Goal: Task Accomplishment & Management: Complete application form

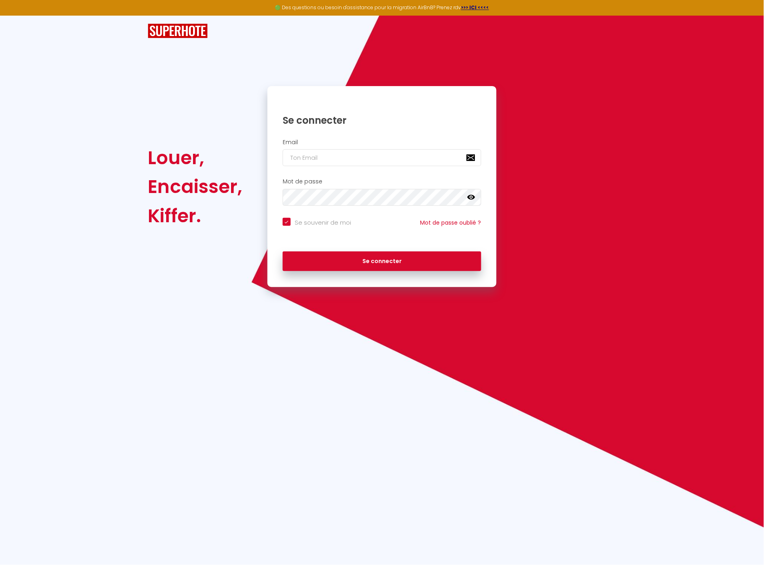
checkbox input "true"
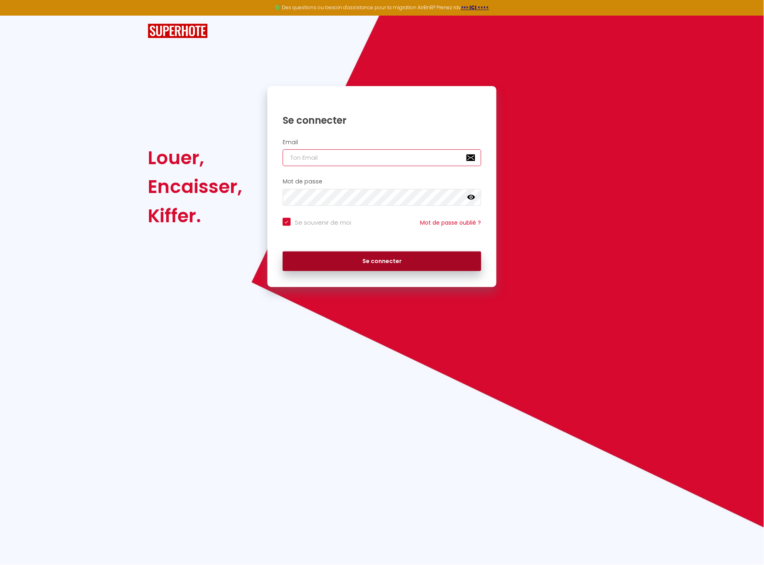
type input "info@guideproperty.fr"
click at [451, 266] on button "Se connecter" at bounding box center [382, 262] width 199 height 20
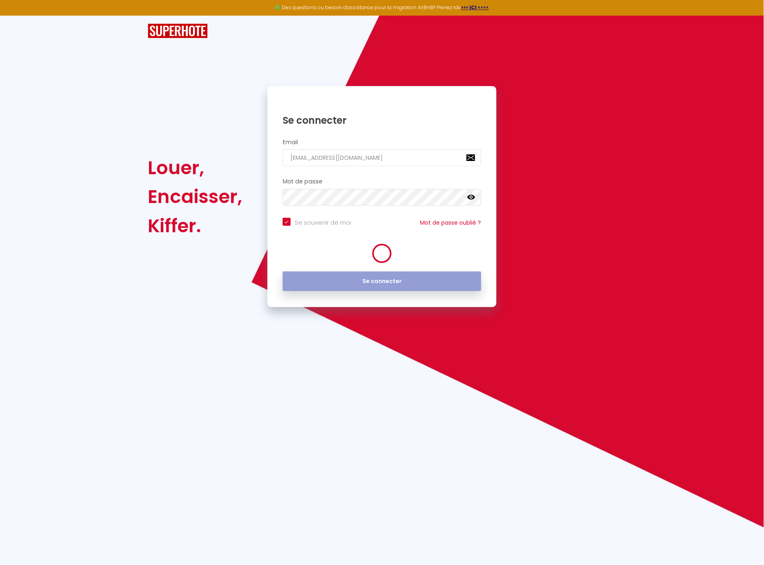
checkbox input "true"
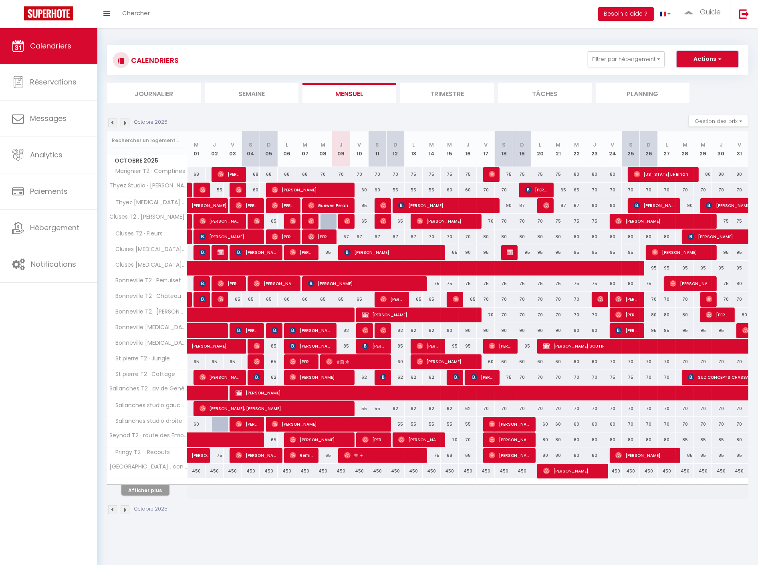
click at [714, 53] on button "Actions" at bounding box center [708, 59] width 62 height 16
click at [694, 76] on link "Nouvelle réservation" at bounding box center [699, 78] width 70 height 12
select select
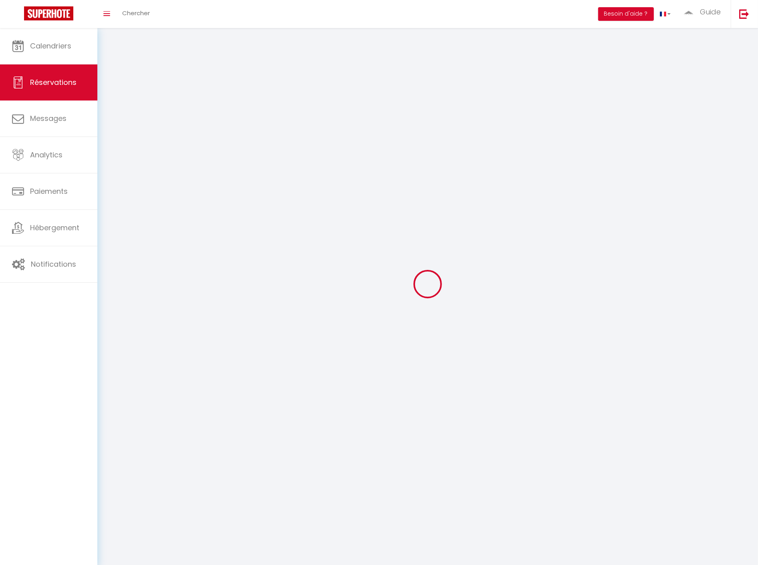
select select
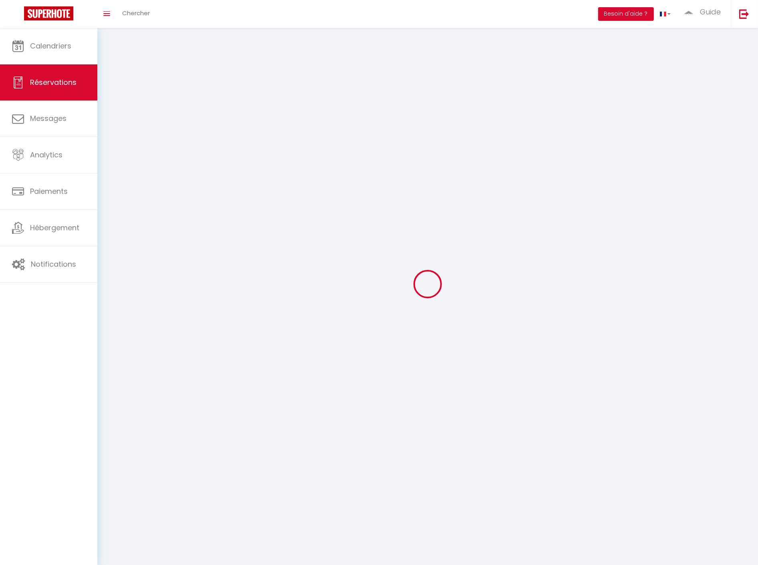
select select
checkbox input "false"
select select
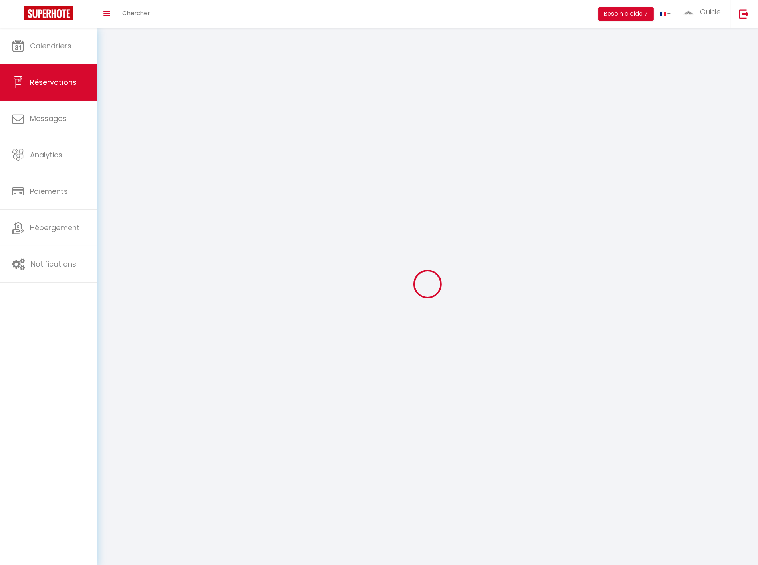
select select
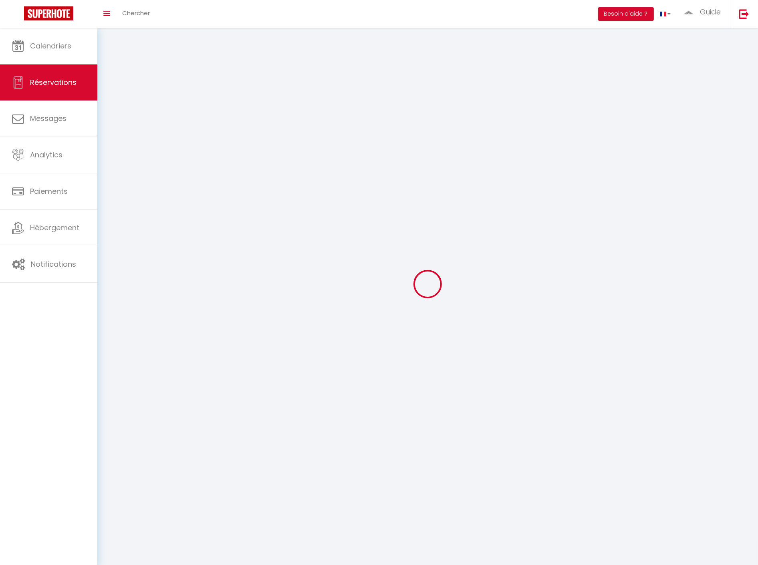
select select
checkbox input "false"
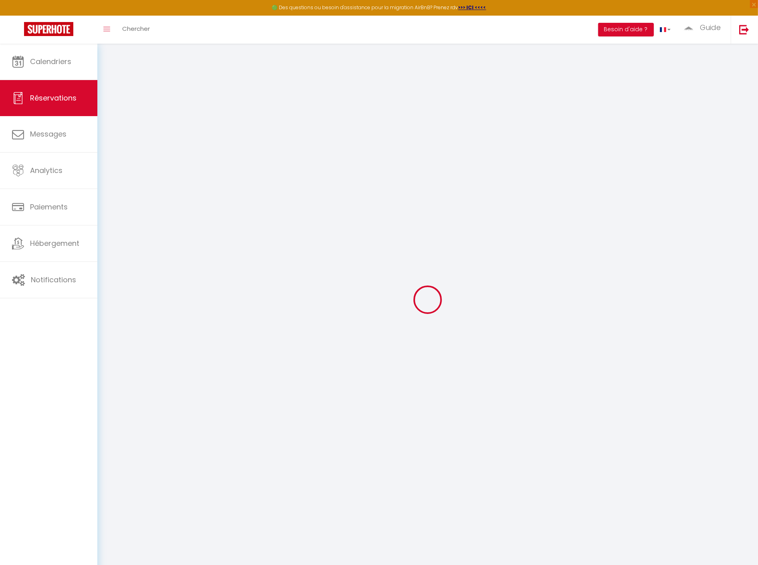
select select
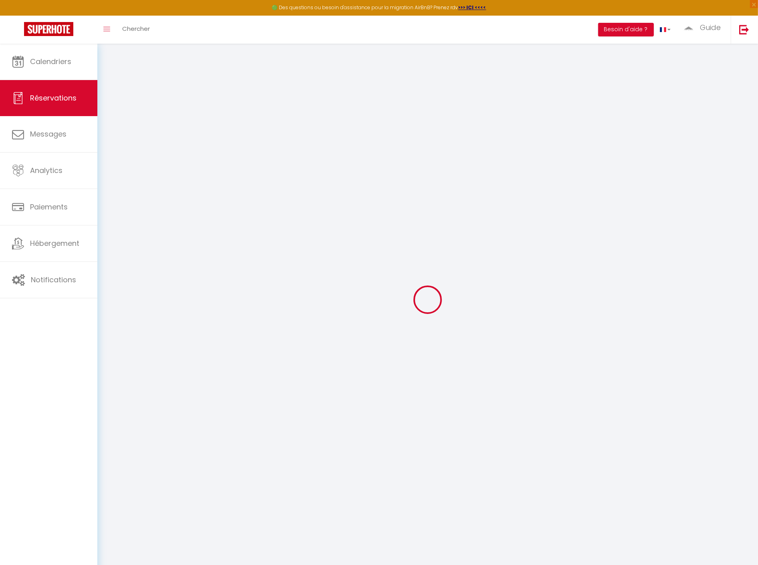
select select
checkbox input "false"
select select
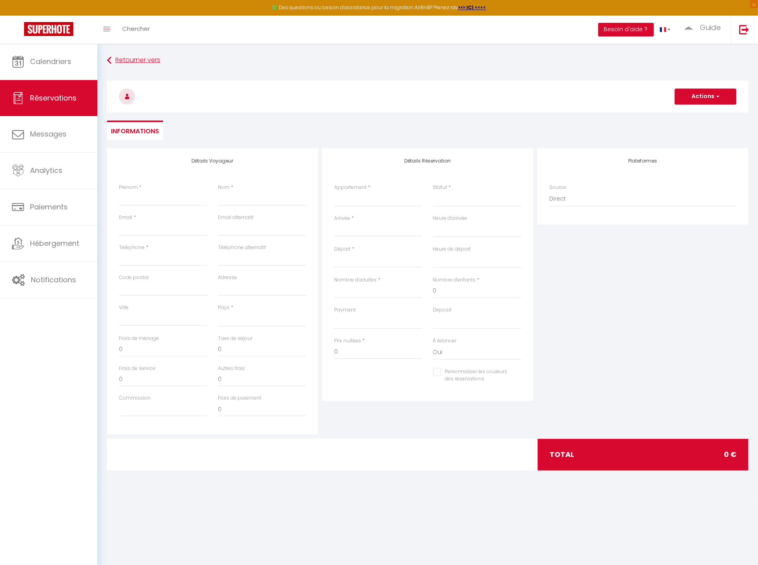
select select
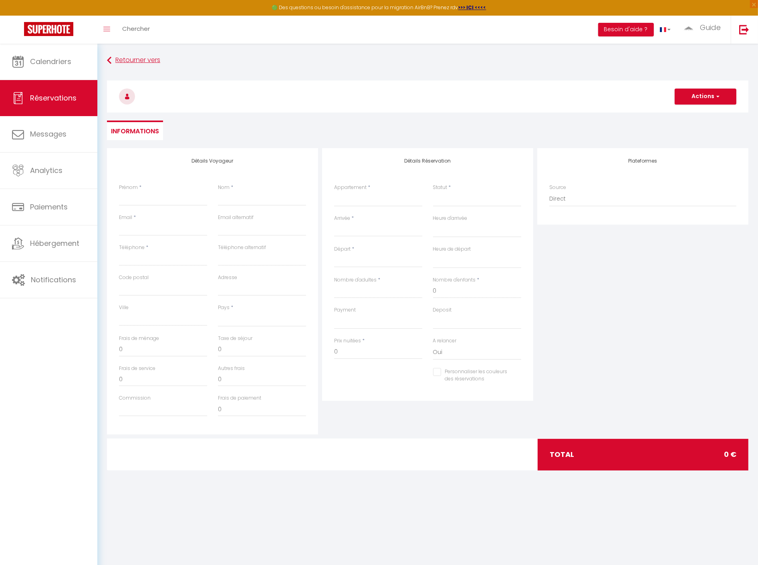
checkbox input "false"
select select
click at [160, 199] on input "Prénom" at bounding box center [163, 198] width 88 height 14
type input "M"
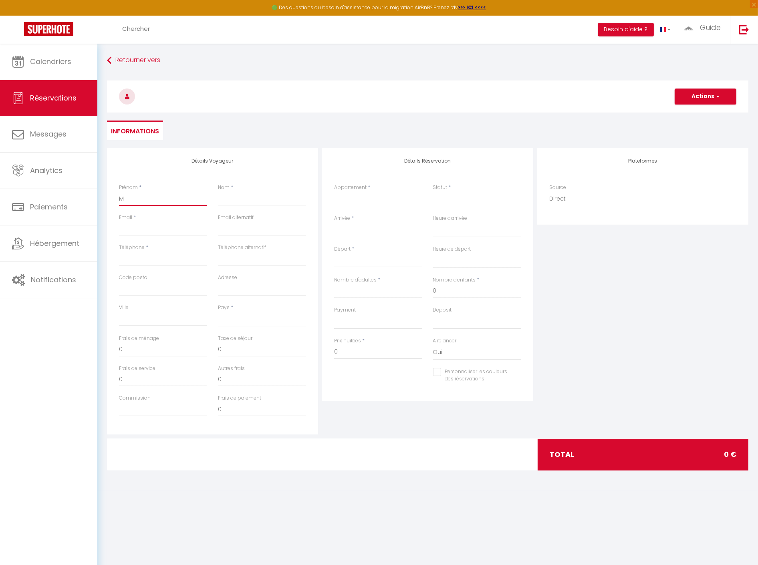
select select
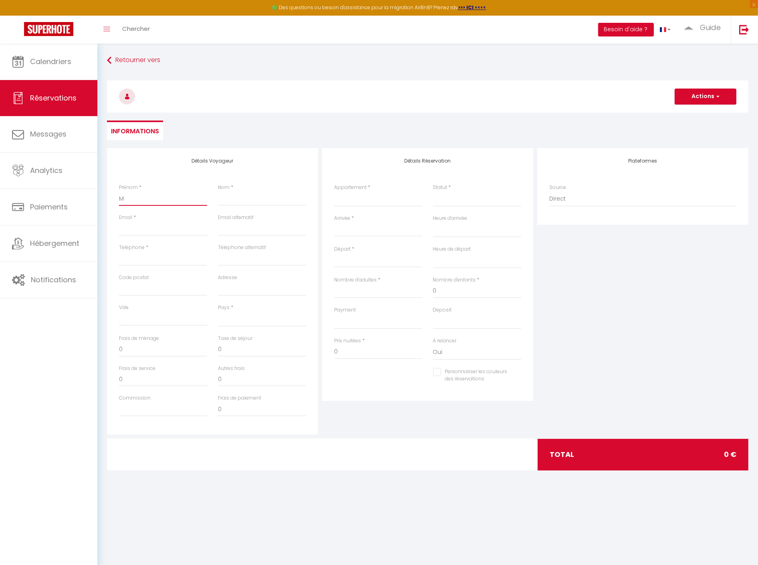
select select
checkbox input "false"
type input "Mu"
select select
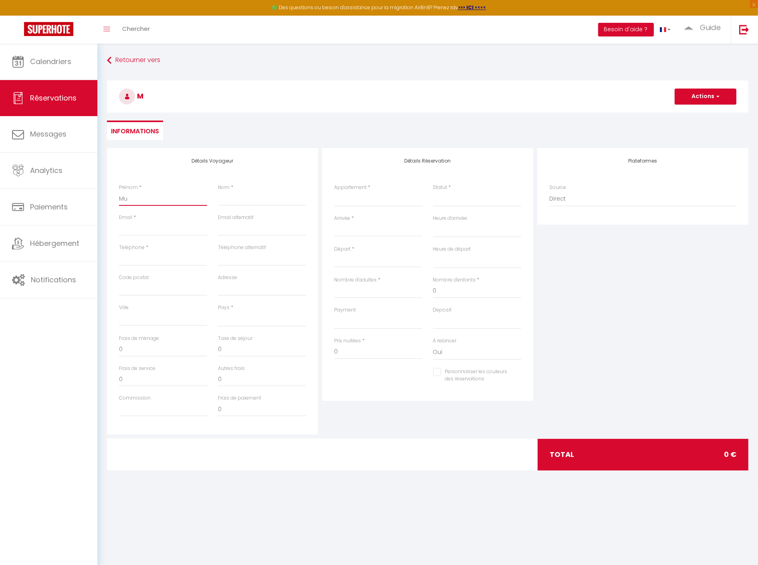
select select
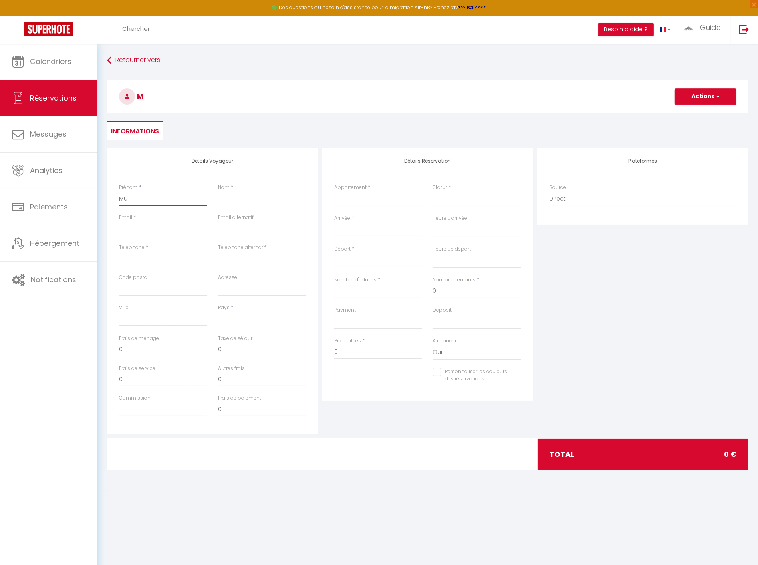
select select
checkbox input "false"
type input "Mus"
select select
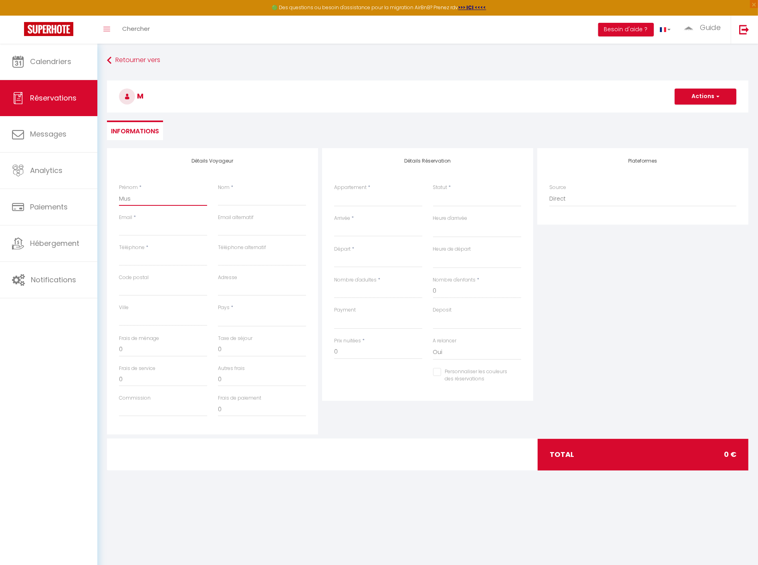
select select
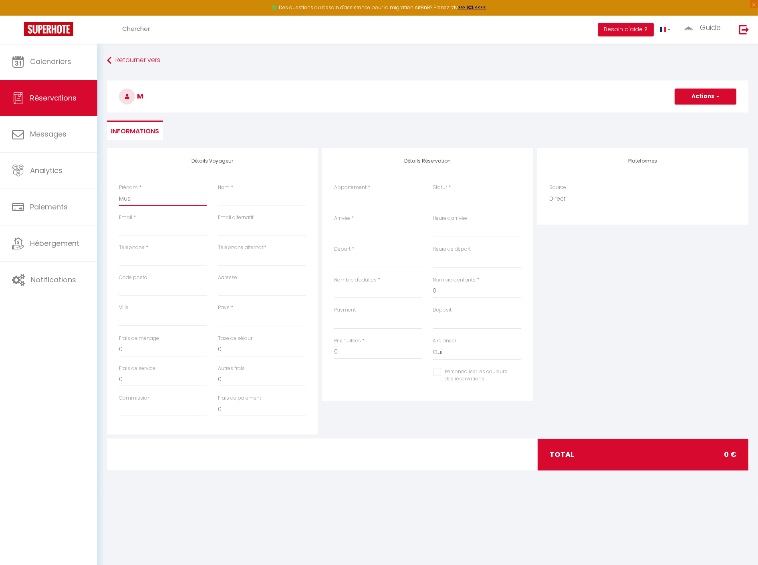
checkbox input "false"
type input "Must"
select select
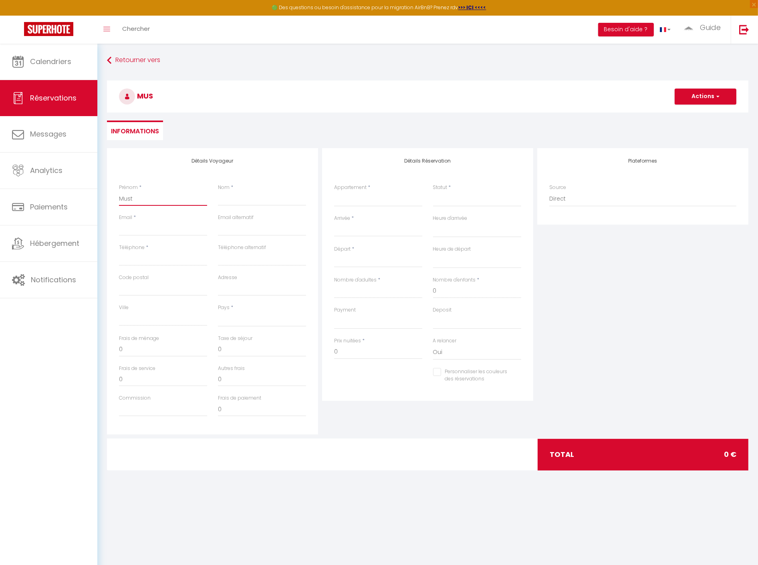
select select
checkbox input "false"
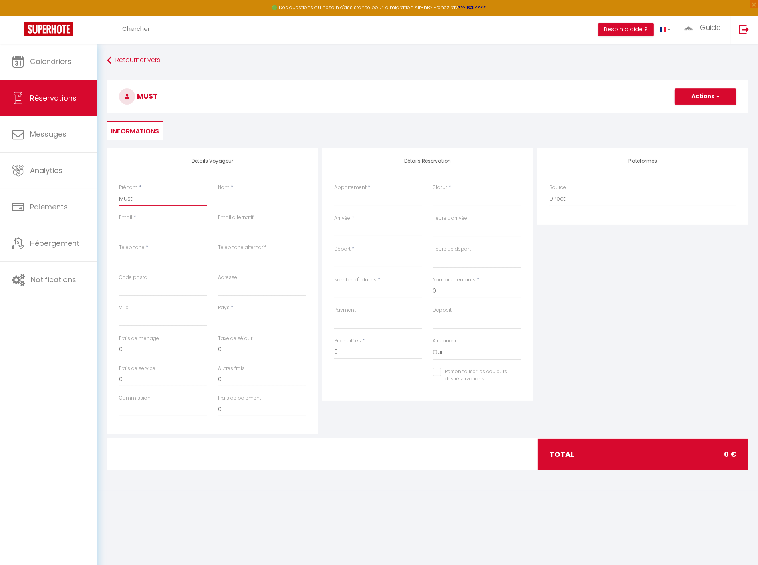
type input "Musta"
select select
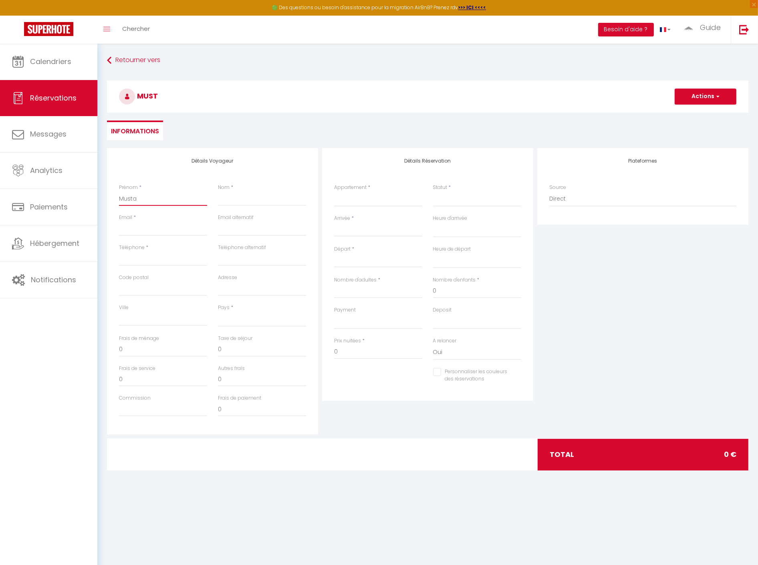
select select
checkbox input "false"
type input "Mustaf"
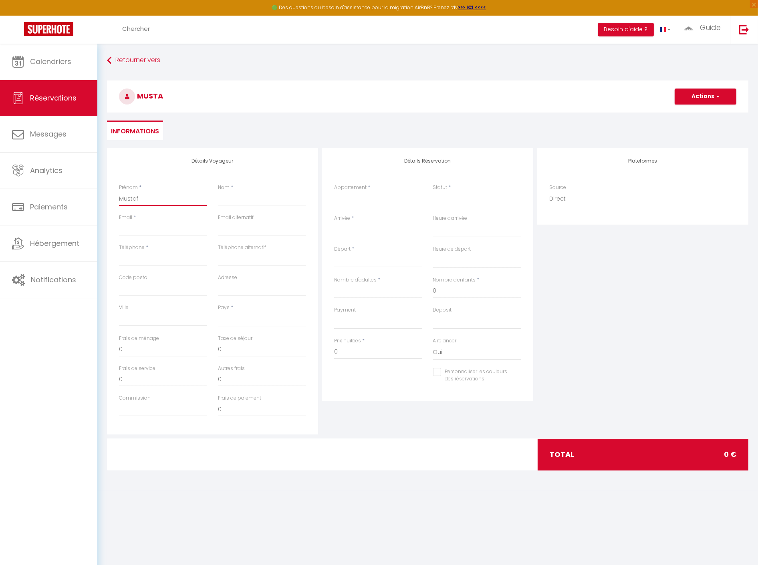
select select
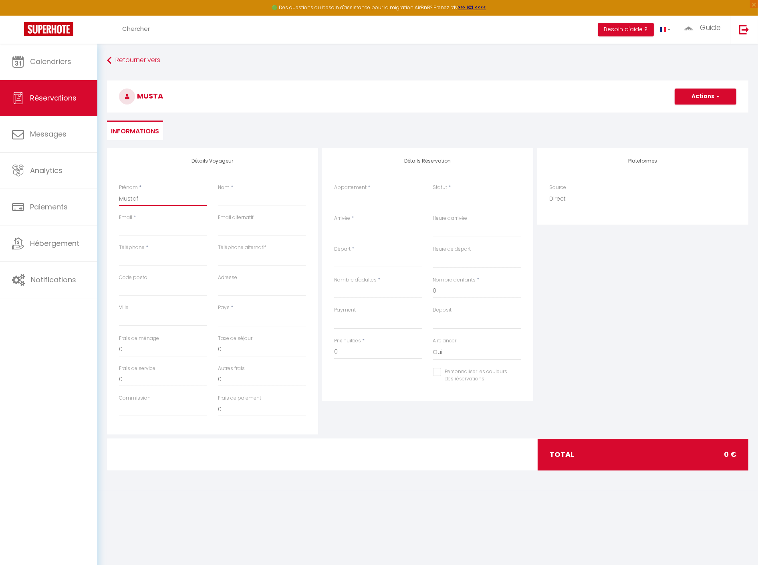
select select
checkbox input "false"
type input "[PERSON_NAME]"
select select
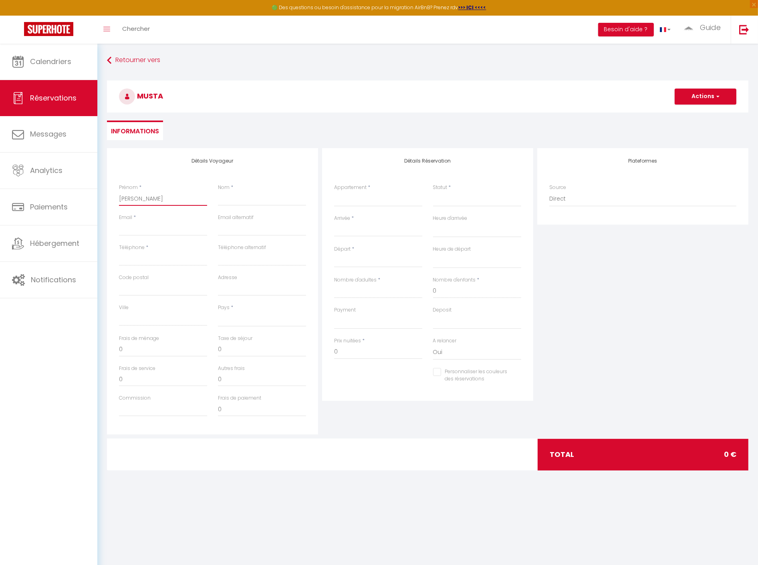
select select
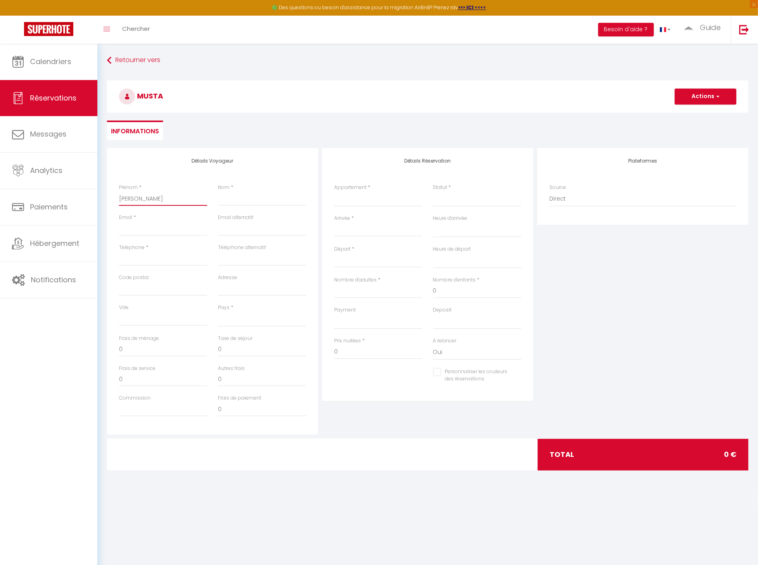
select select
checkbox input "false"
type input "[PERSON_NAME]"
type input "D"
select select
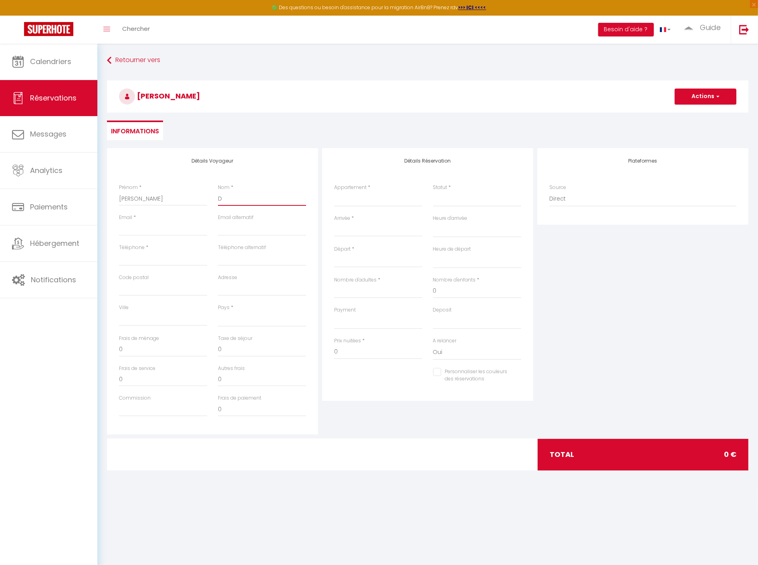
select select
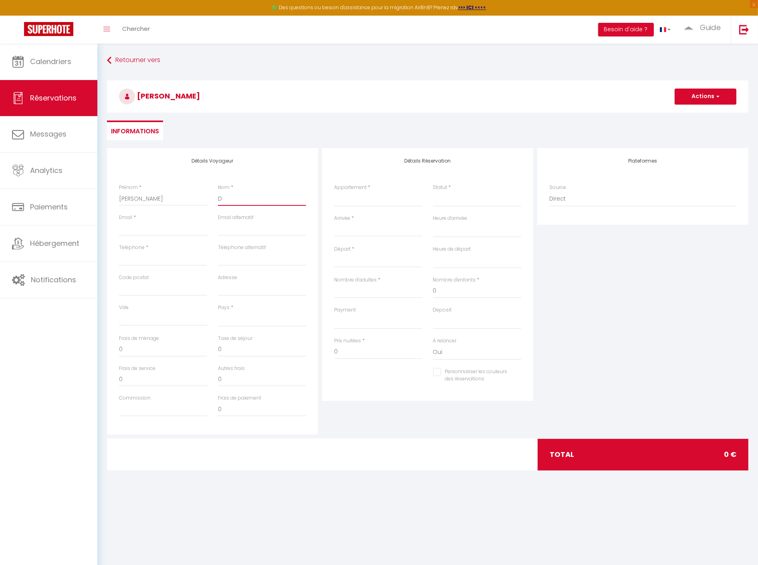
select select
checkbox input "false"
type input "De"
select select
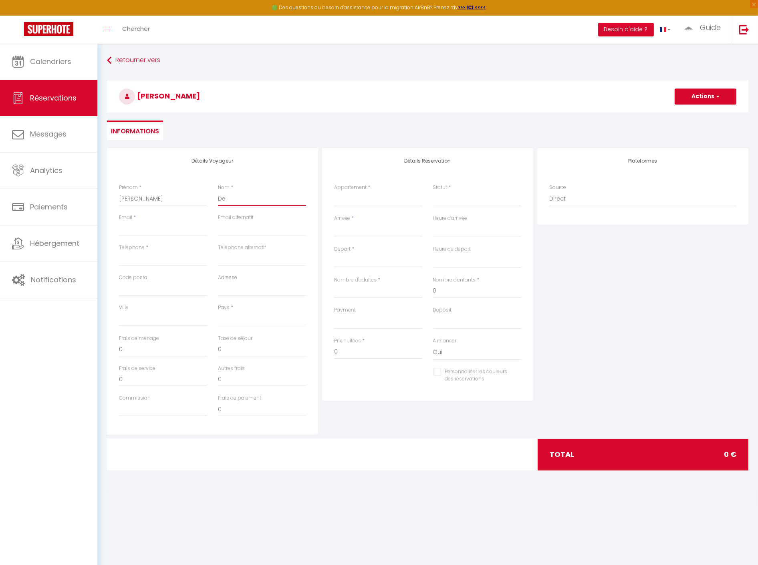
select select
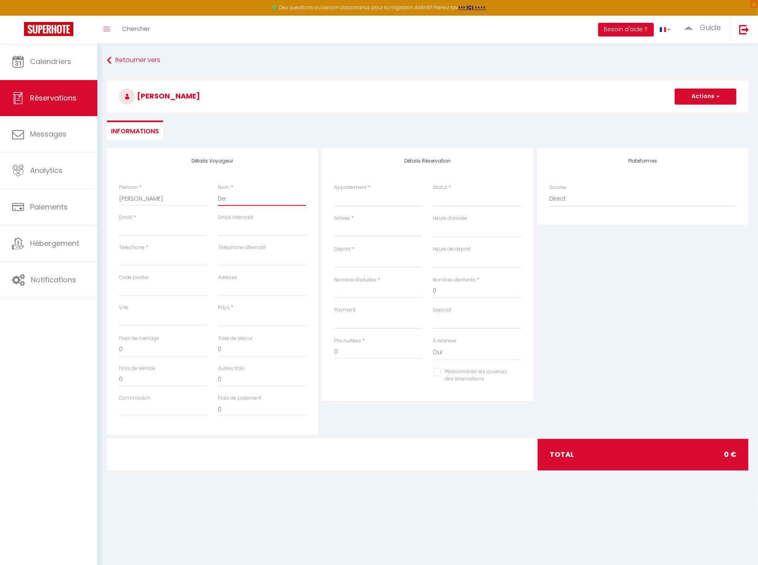
checkbox input "false"
type input "Der"
select select
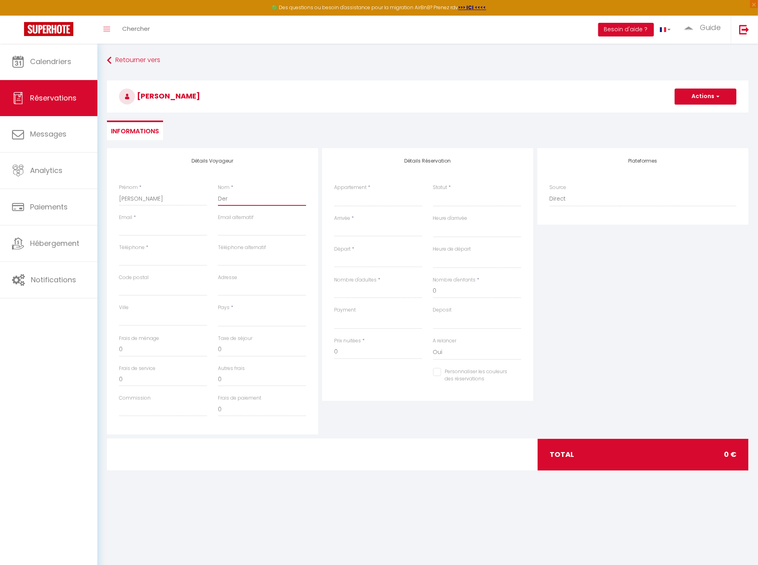
select select
checkbox input "false"
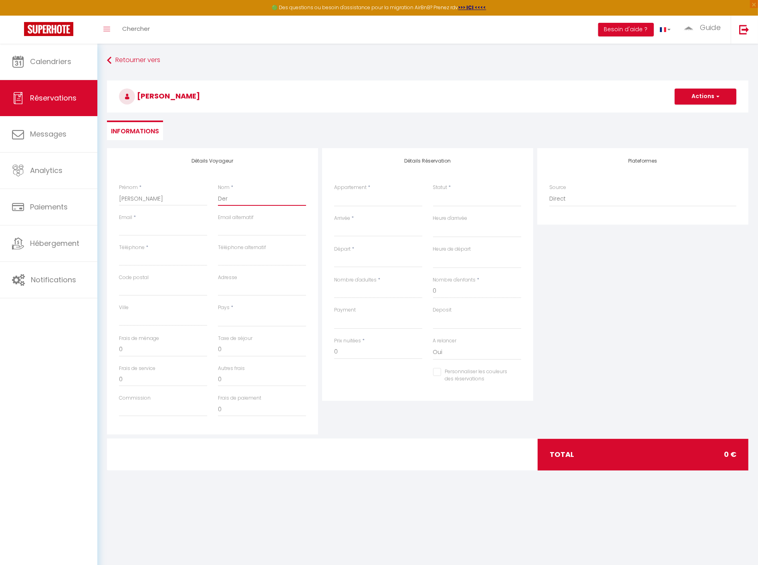
type input "Dere"
select select
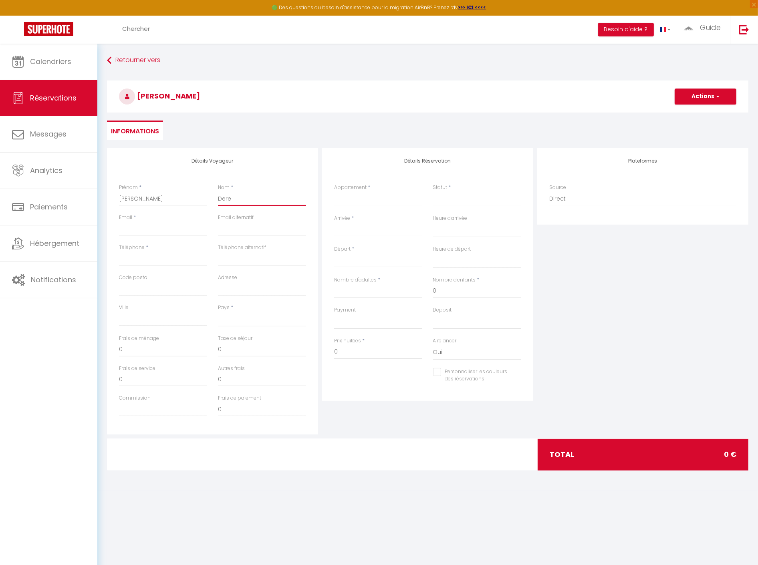
select select
checkbox input "false"
type input "Derel"
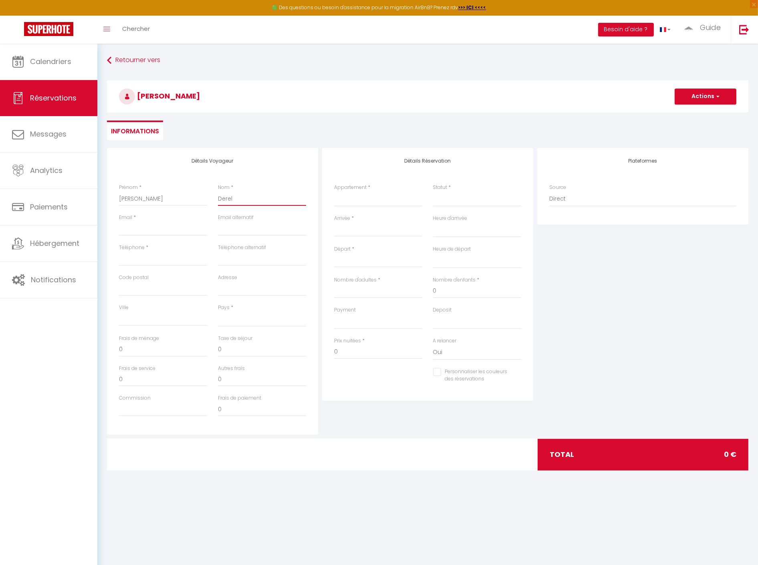
select select
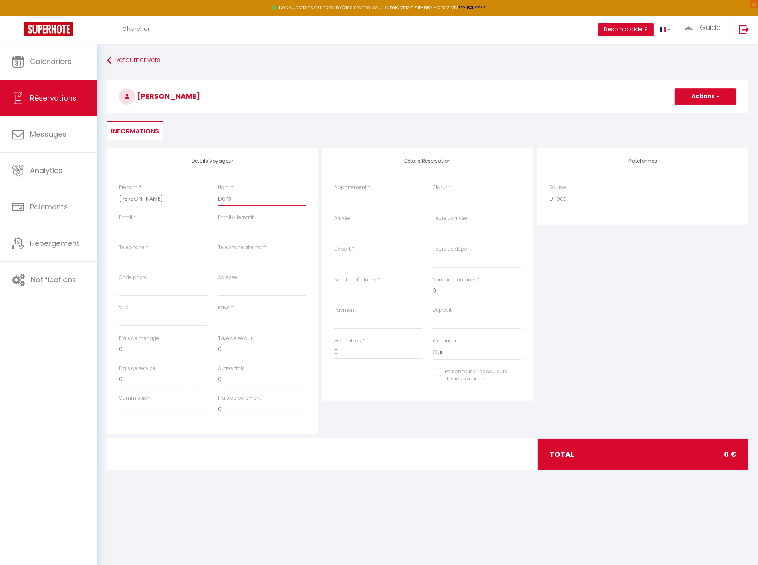
select select
checkbox input "false"
type input "Dereli"
select select
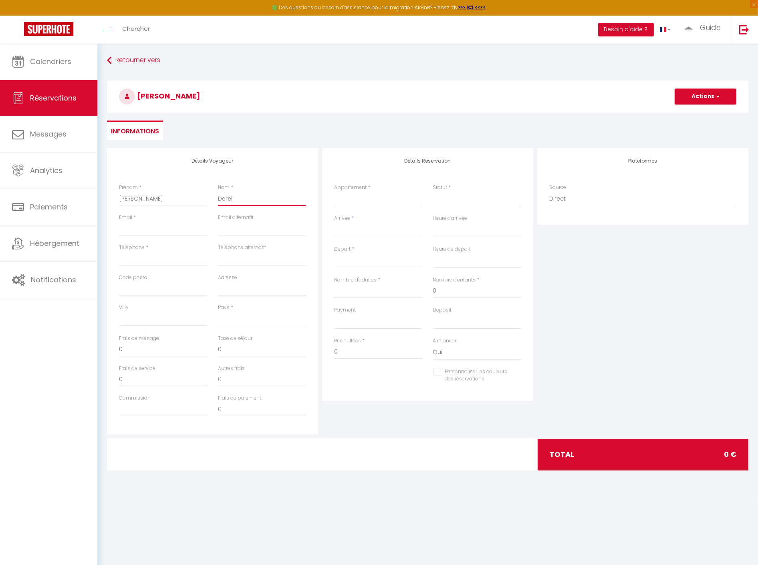
select select
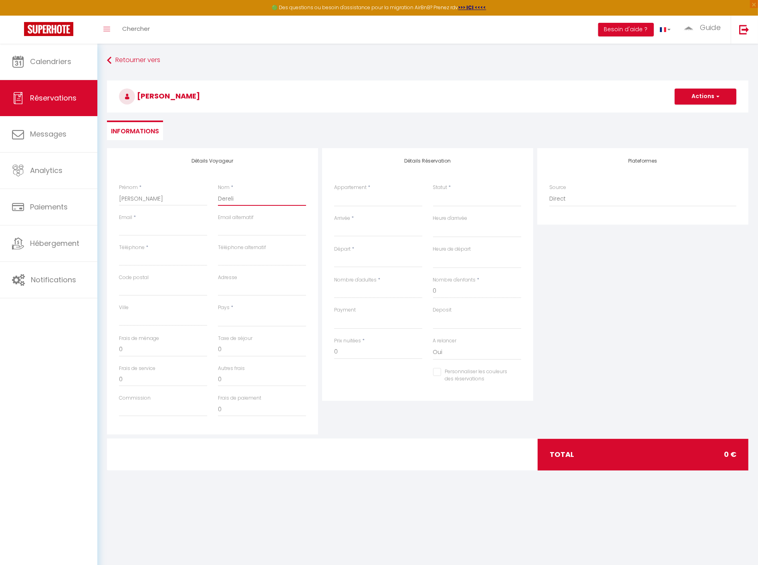
select select
checkbox input "false"
type input "Dereli"
type input "m"
select select
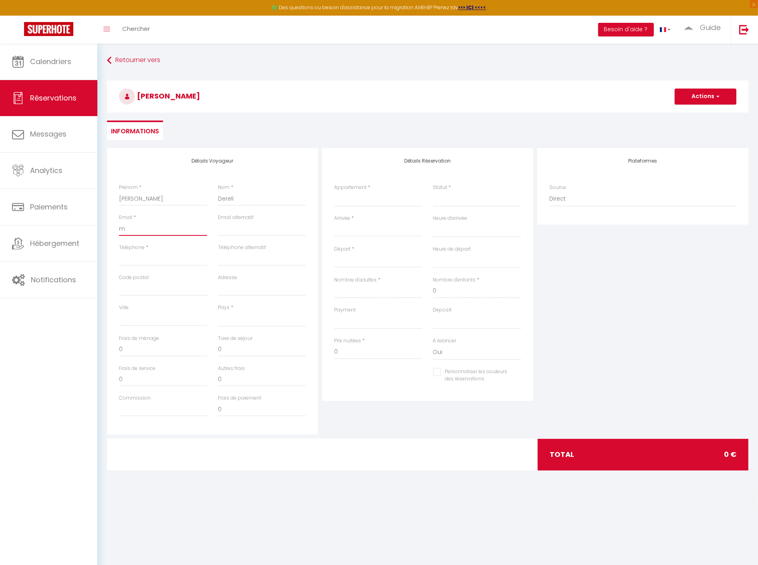
select select
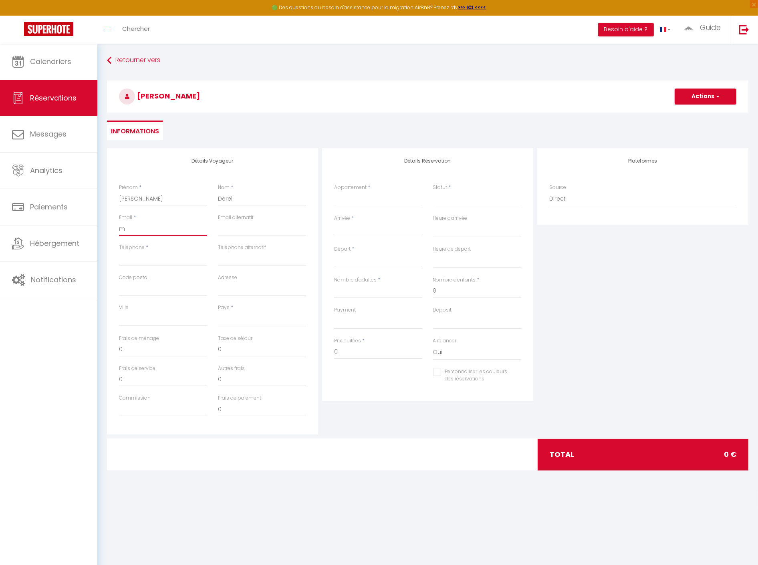
select select
checkbox input "false"
type input "mu"
select select
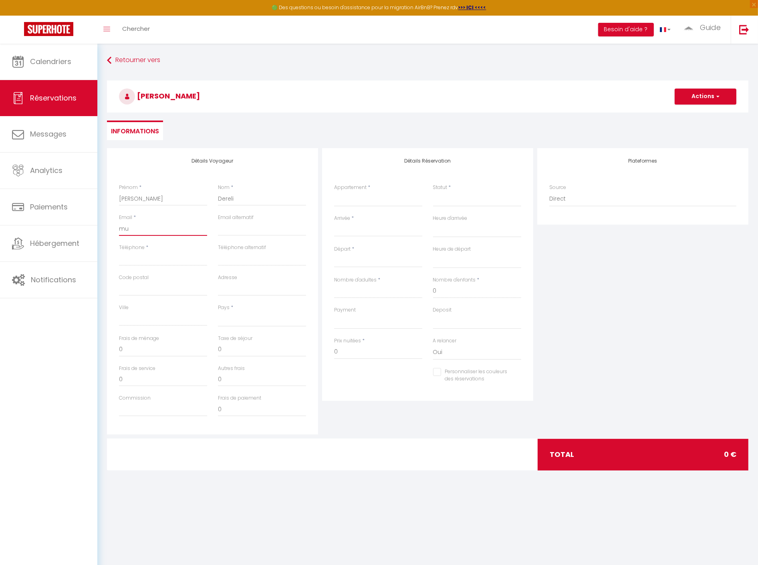
select select
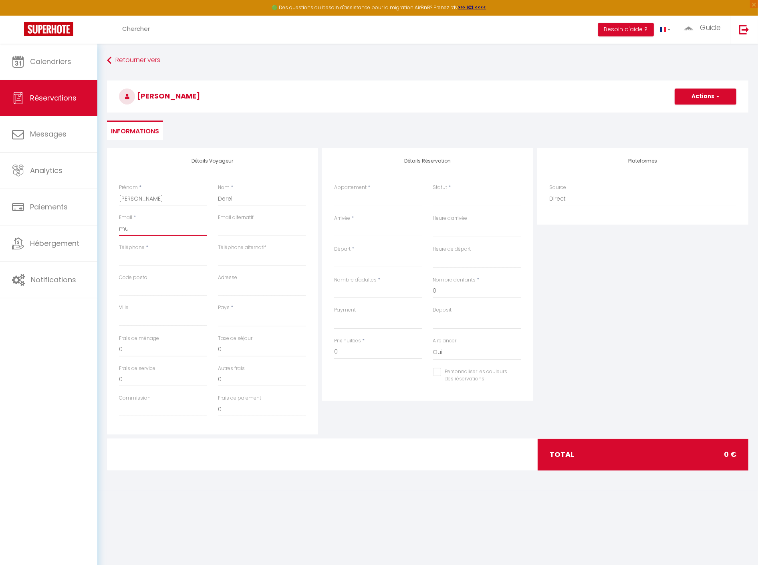
checkbox input "false"
type input "mus"
select select
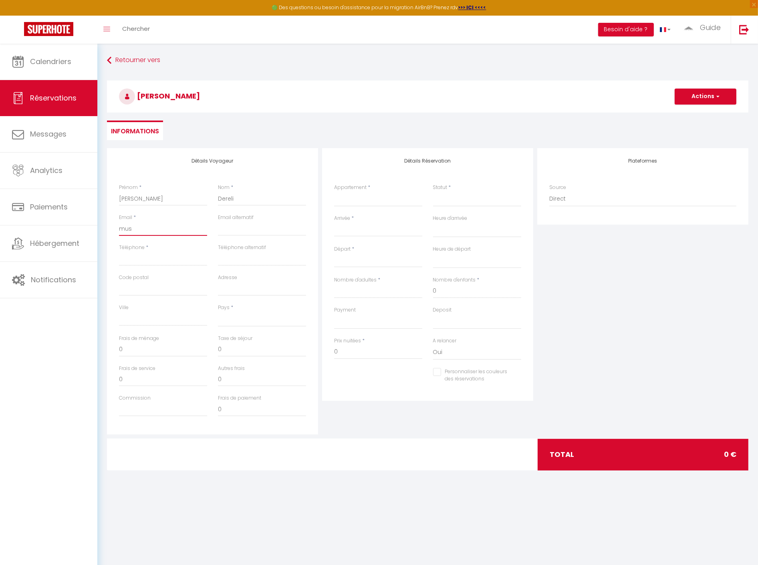
select select
checkbox input "false"
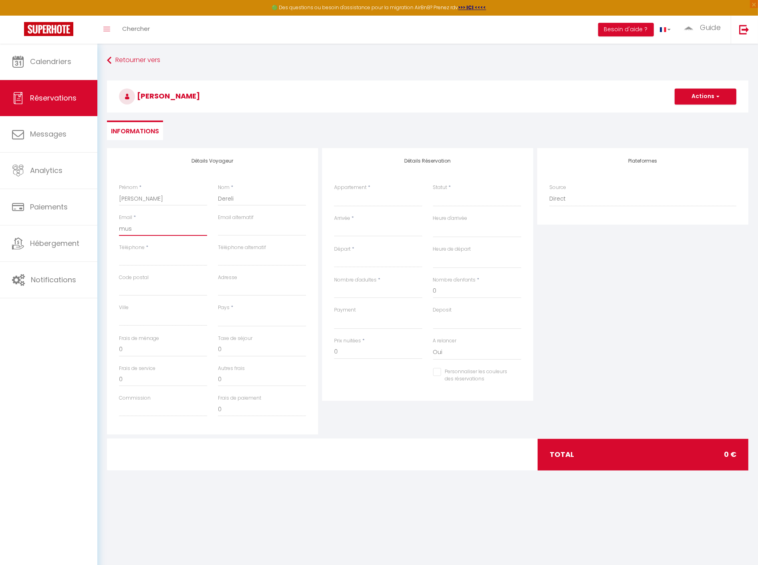
type input "must"
select select
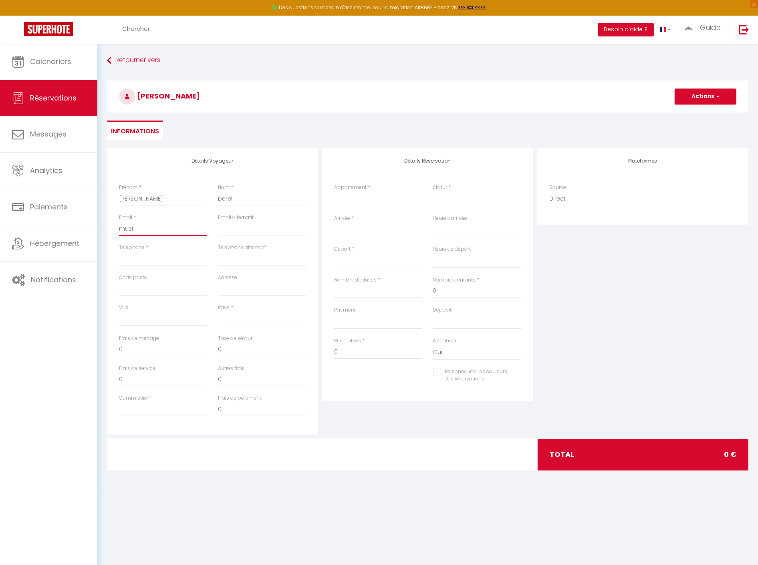
select select
checkbox input "false"
type input "musta"
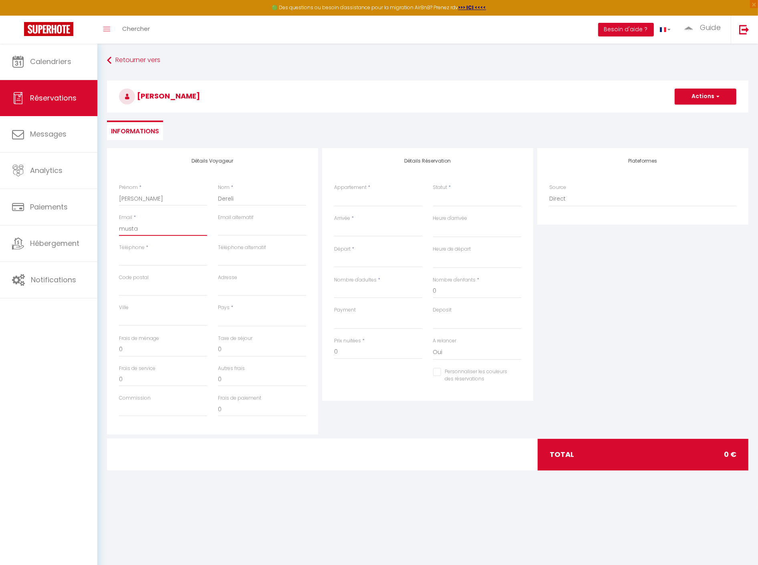
select select
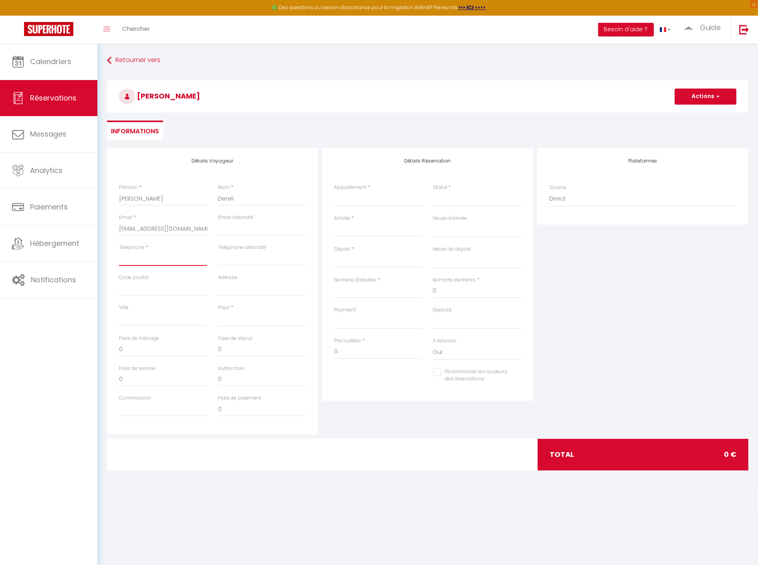
click at [146, 264] on input "Téléphone" at bounding box center [163, 259] width 88 height 14
click at [187, 293] on input "Code postal" at bounding box center [163, 289] width 88 height 14
click at [243, 319] on select "France Portugal Afghanistan Albania Algeria American Samoa Andorra Angola Angui…" at bounding box center [262, 319] width 88 height 15
click at [218, 312] on select "France Portugal Afghanistan Albania Algeria American Samoa Andorra Angola Angui…" at bounding box center [262, 319] width 88 height 15
click at [183, 343] on input "0" at bounding box center [163, 349] width 88 height 14
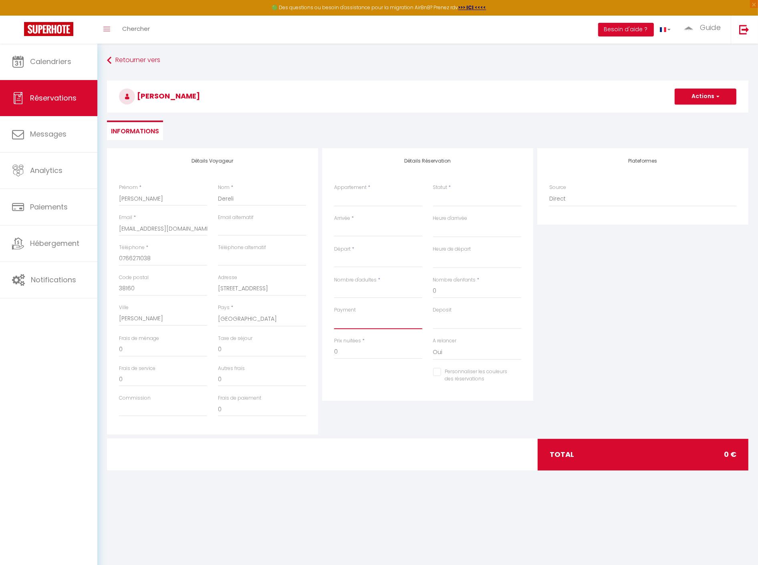
click at [357, 323] on select "OK KO" at bounding box center [378, 321] width 88 height 15
click at [334, 314] on select "OK KO" at bounding box center [378, 321] width 88 height 15
drag, startPoint x: 321, startPoint y: 352, endPoint x: 307, endPoint y: 353, distance: 14.4
click at [307, 353] on div "Détails Voyageur Prénom * Mustafa Nom * Dereli Email * mustafadereli23@icloud.c…" at bounding box center [427, 291] width 645 height 286
click at [395, 199] on select "Marignier T2 · Comptines Thyez Studio · Louis Coppel Thyez T3 · Acacias Cluses …" at bounding box center [378, 198] width 88 height 15
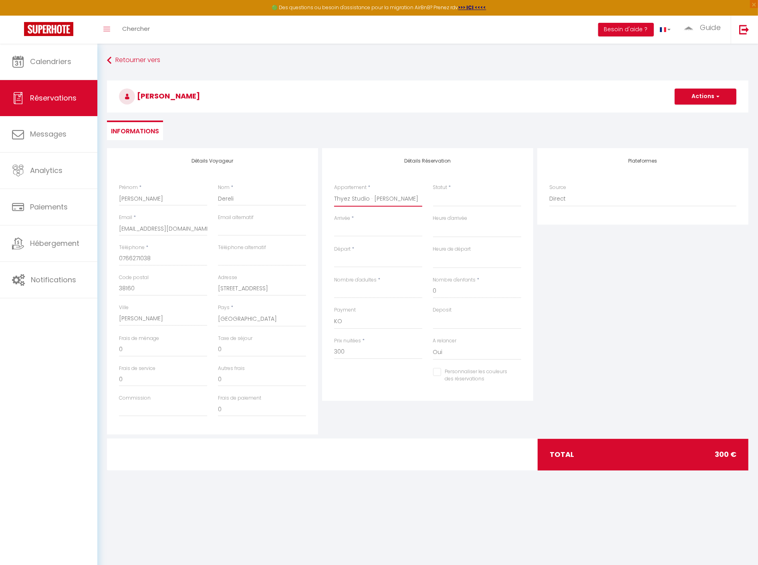
click at [334, 191] on select "Marignier T2 · Comptines Thyez Studio · Louis Coppel Thyez T3 · Acacias Cluses …" at bounding box center [378, 198] width 88 height 15
click at [459, 195] on select "Confirmé Non Confirmé Annulé Annulé par le voyageur No Show Request" at bounding box center [477, 198] width 88 height 15
click at [456, 201] on select "Confirmé Non Confirmé Annulé Annulé par le voyageur No Show Request" at bounding box center [477, 198] width 88 height 15
click at [442, 201] on select "Confirmé Non Confirmé Annulé Annulé par le voyageur No Show Request" at bounding box center [477, 198] width 88 height 15
click at [433, 191] on select "Confirmé Non Confirmé Annulé Annulé par le voyageur No Show Request" at bounding box center [477, 198] width 88 height 15
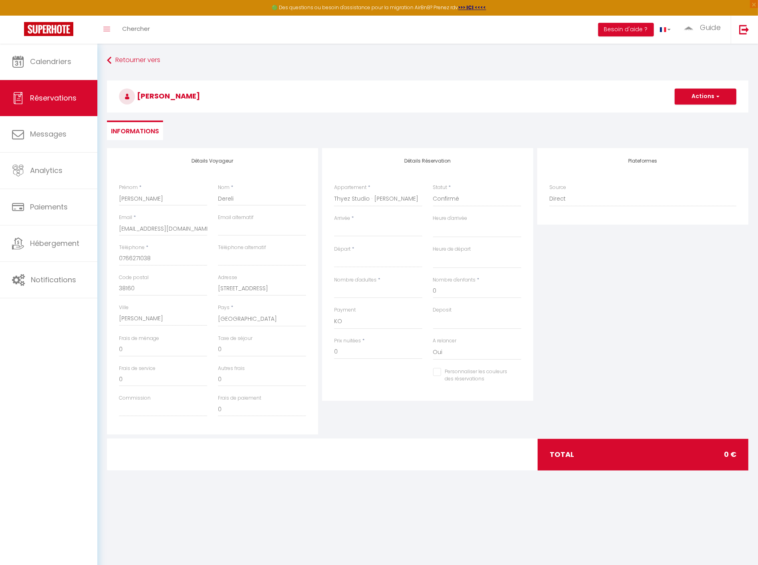
click at [366, 227] on input "Arrivée" at bounding box center [378, 230] width 88 height 10
click at [346, 306] on span "12" at bounding box center [342, 308] width 17 height 16
click at [372, 260] on input "Lun 13 Octobre 2025" at bounding box center [378, 261] width 88 height 10
click at [425, 340] on span "17" at bounding box center [428, 338] width 17 height 16
click at [462, 230] on select "00:00 00:30 01:00 01:30 02:00 02:30 03:00 03:30 04:00 04:30 05:00 05:30 06:00 0…" at bounding box center [477, 229] width 88 height 15
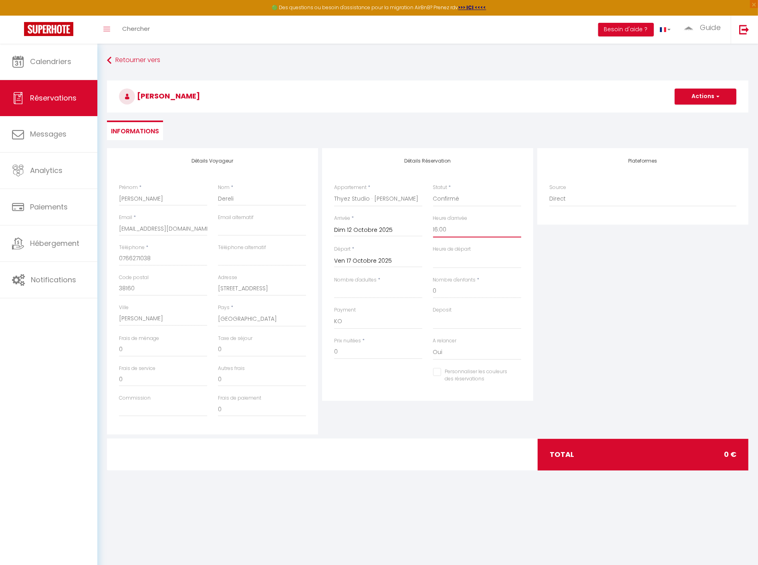
click at [433, 222] on select "00:00 00:30 01:00 01:30 02:00 02:30 03:00 03:30 04:00 04:30 05:00 05:30 06:00 0…" at bounding box center [477, 229] width 88 height 15
click at [481, 259] on select "00:00 00:30 01:00 01:30 02:00 02:30 03:00 03:30 04:00 04:30 05:00 05:30 06:00 0…" at bounding box center [477, 260] width 88 height 15
click at [433, 253] on select "00:00 00:30 01:00 01:30 02:00 02:30 03:00 03:30 04:00 04:30 05:00 05:30 06:00 0…" at bounding box center [477, 260] width 88 height 15
click at [369, 295] on input "Nombre d'adultes" at bounding box center [378, 291] width 88 height 14
click at [357, 320] on select "OK KO" at bounding box center [378, 321] width 88 height 15
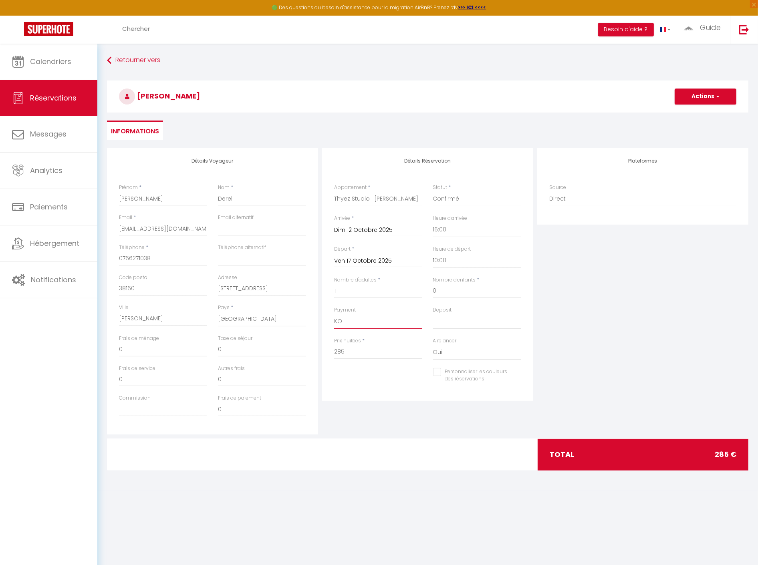
click at [334, 314] on select "OK KO" at bounding box center [378, 321] width 88 height 15
click at [450, 311] on label "Deposit" at bounding box center [442, 310] width 19 height 8
click at [450, 207] on select "Confirmé Non Confirmé Annulé Annulé par le voyageur No Show Request" at bounding box center [477, 198] width 88 height 15
click at [449, 321] on select "OK KO" at bounding box center [477, 321] width 88 height 15
click at [433, 314] on select "OK KO" at bounding box center [477, 321] width 88 height 15
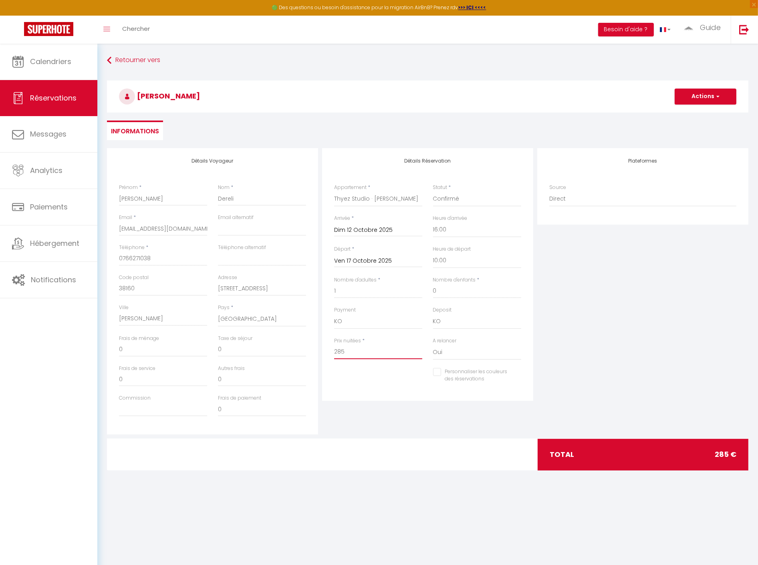
click at [292, 351] on div "Détails Voyageur Prénom * Mustafa Nom * Dereli Email * mustafadereli23@icloud.c…" at bounding box center [427, 291] width 645 height 286
click at [382, 378] on div "Personnaliser les couleurs des réservations #D7092E" at bounding box center [427, 379] width 197 height 23
click at [176, 351] on input "0" at bounding box center [163, 349] width 88 height 14
click at [712, 101] on button "Actions" at bounding box center [706, 97] width 62 height 16
click at [704, 110] on link "Enregistrer" at bounding box center [697, 114] width 63 height 10
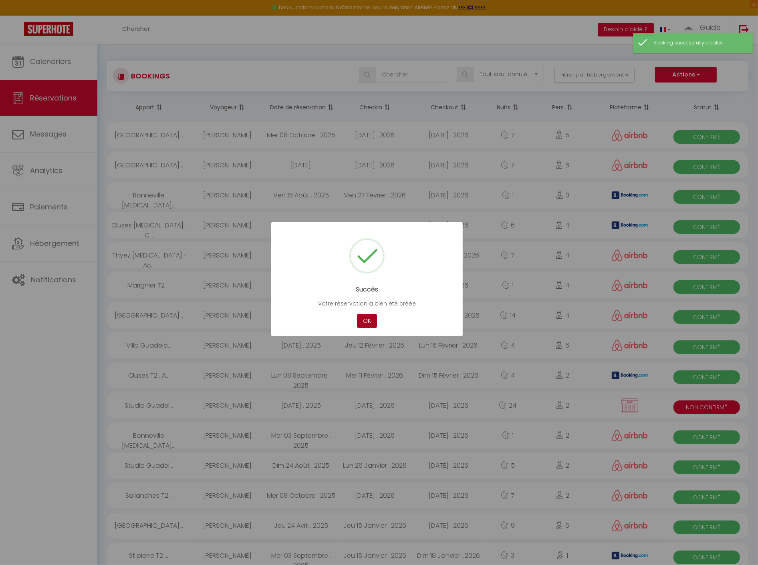
drag, startPoint x: 363, startPoint y: 321, endPoint x: 278, endPoint y: 190, distance: 156.3
click at [363, 320] on button "OK" at bounding box center [367, 321] width 20 height 14
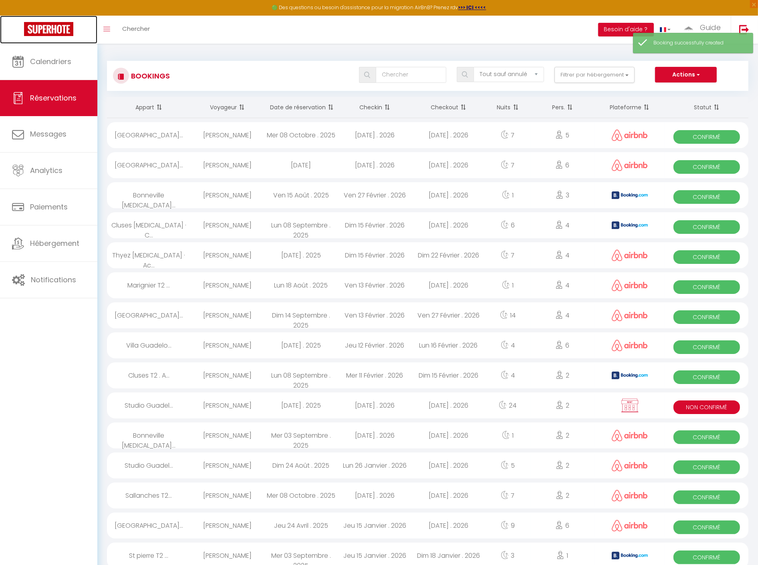
click at [46, 27] on img at bounding box center [48, 29] width 49 height 14
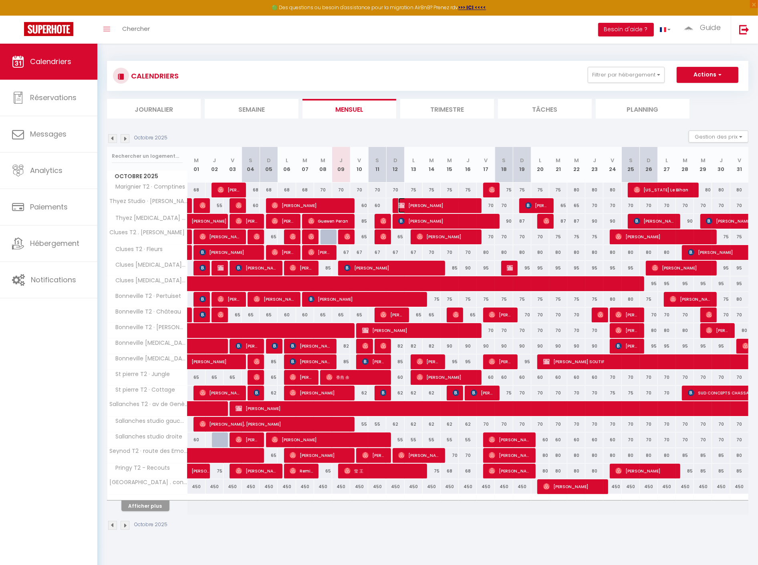
click at [425, 201] on span "Mustafa Dereli" at bounding box center [437, 205] width 78 height 15
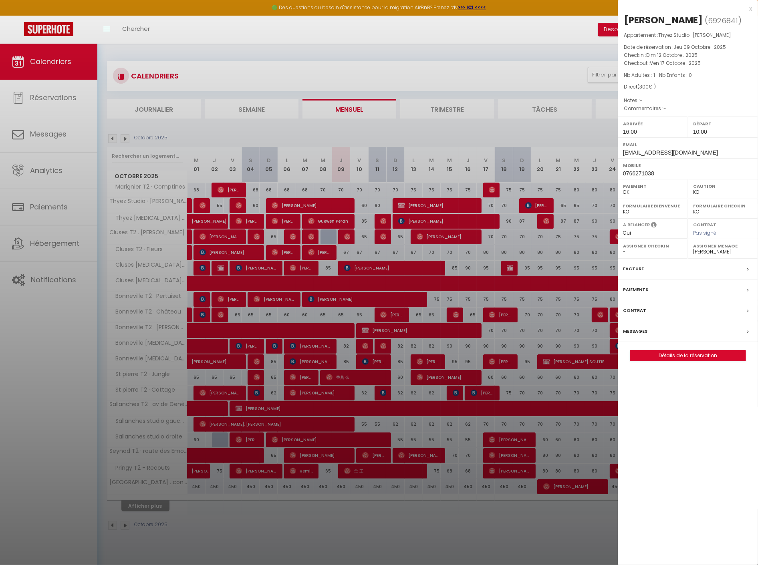
click at [632, 270] on label "Facture" at bounding box center [633, 269] width 21 height 8
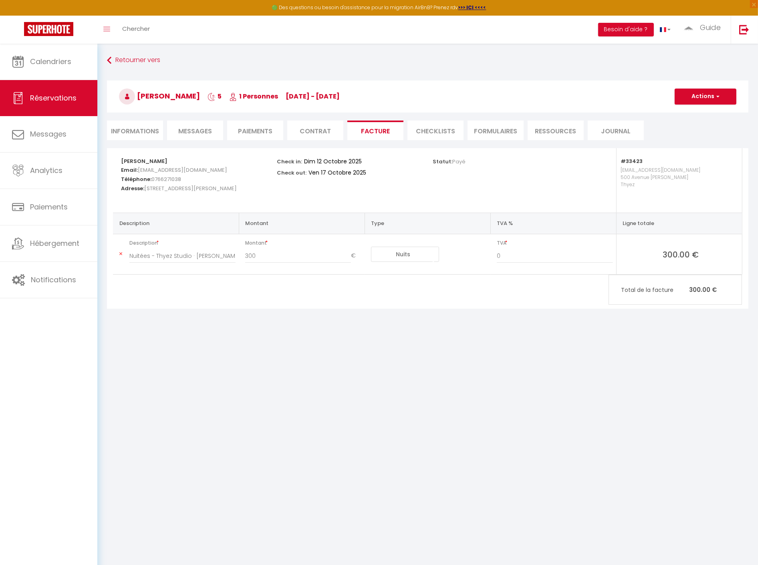
drag, startPoint x: 138, startPoint y: 125, endPoint x: 705, endPoint y: 145, distance: 567.6
click at [138, 125] on li "Informations" at bounding box center [135, 131] width 56 height 20
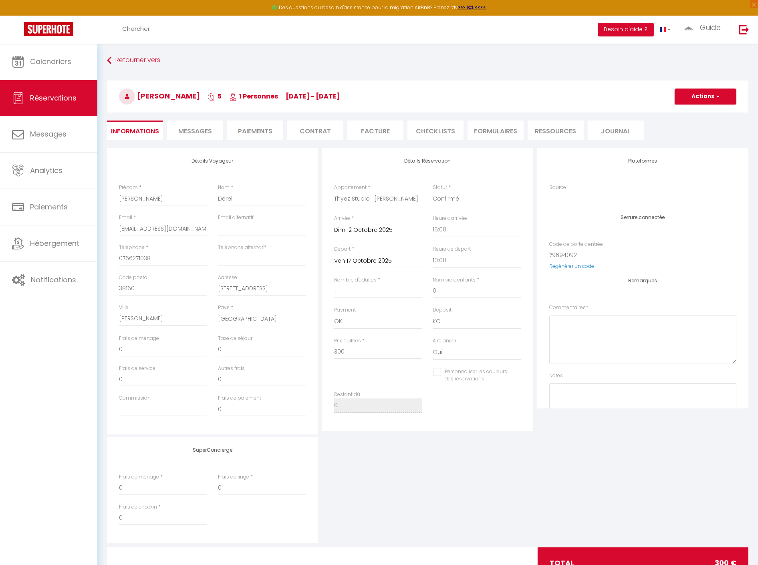
click at [332, 324] on div "Détails Réservation Appartement * Marignier T2 · Comptines Thyez Studio · Louis…" at bounding box center [427, 289] width 211 height 283
click at [350, 322] on select "OK KO" at bounding box center [378, 321] width 88 height 15
click at [334, 314] on select "OK KO" at bounding box center [378, 321] width 88 height 15
click at [719, 87] on h3 "Mustafa Dereli 5 1 Personnes di 12 Oct - ve 17 Oct" at bounding box center [427, 97] width 641 height 32
click at [718, 93] on span "button" at bounding box center [716, 96] width 5 height 7
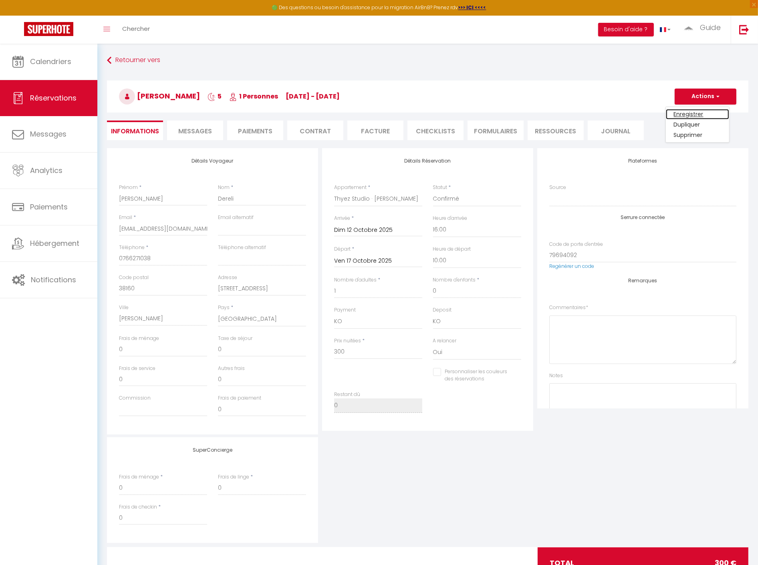
click at [703, 117] on link "Enregistrer" at bounding box center [697, 114] width 63 height 10
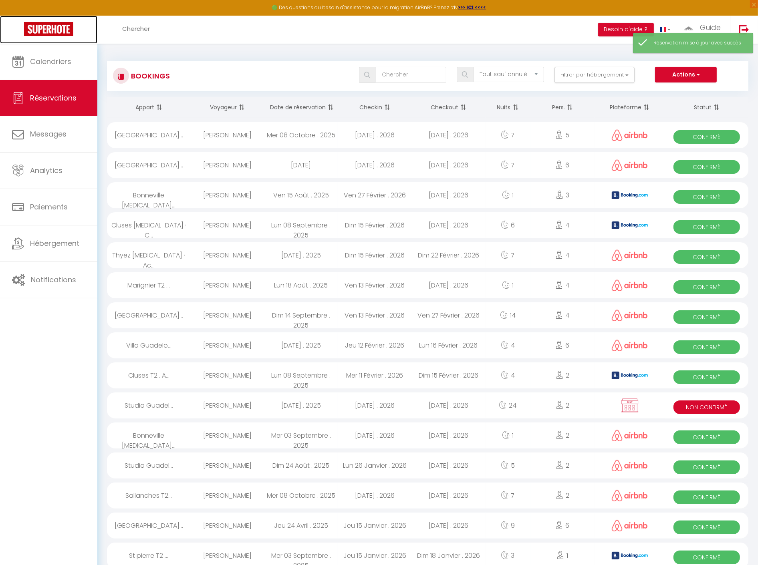
click at [54, 33] on img at bounding box center [48, 29] width 49 height 14
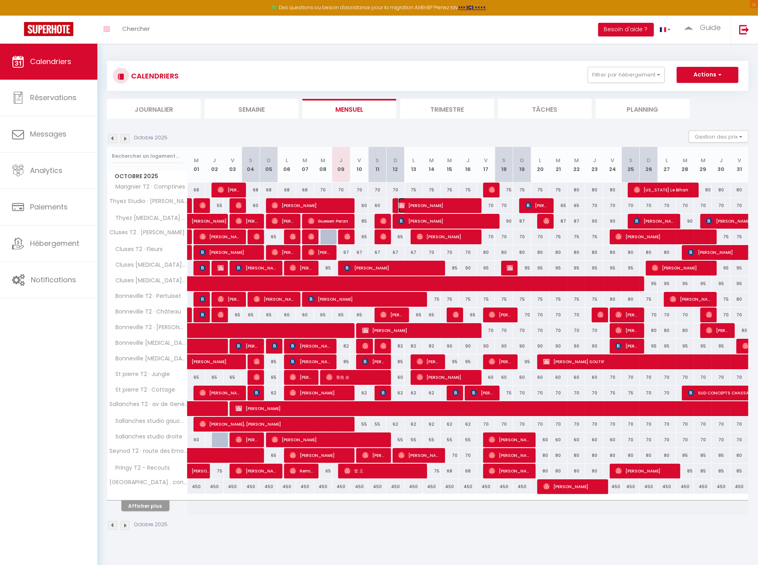
drag, startPoint x: 439, startPoint y: 205, endPoint x: 431, endPoint y: 209, distance: 10.0
click at [439, 205] on span "Mustafa Dereli" at bounding box center [437, 205] width 78 height 15
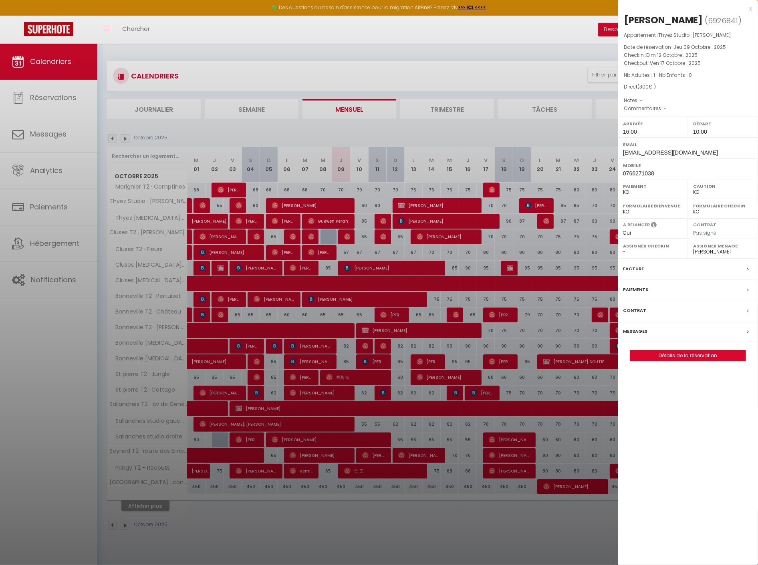
click at [637, 267] on label "Facture" at bounding box center [633, 269] width 21 height 8
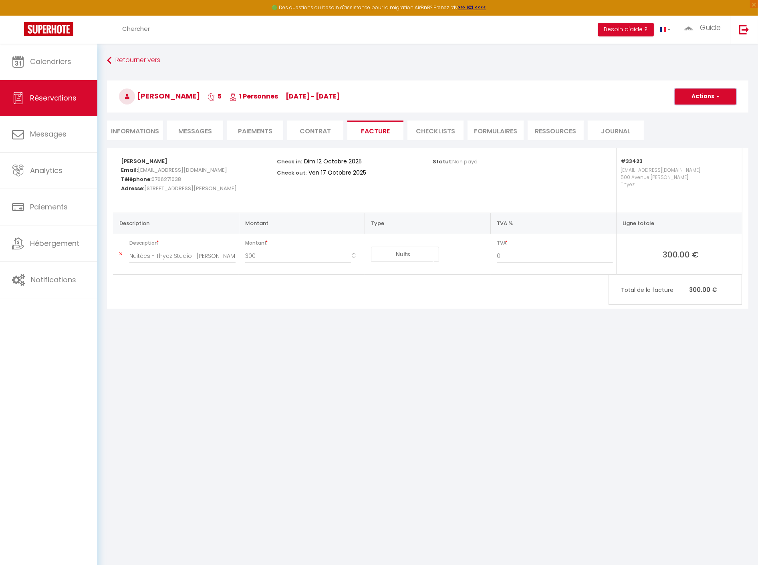
click at [711, 98] on button "Actions" at bounding box center [706, 97] width 62 height 16
click at [705, 121] on link "Aperçu et éditer" at bounding box center [699, 124] width 67 height 10
click at [46, 32] on img at bounding box center [48, 29] width 49 height 14
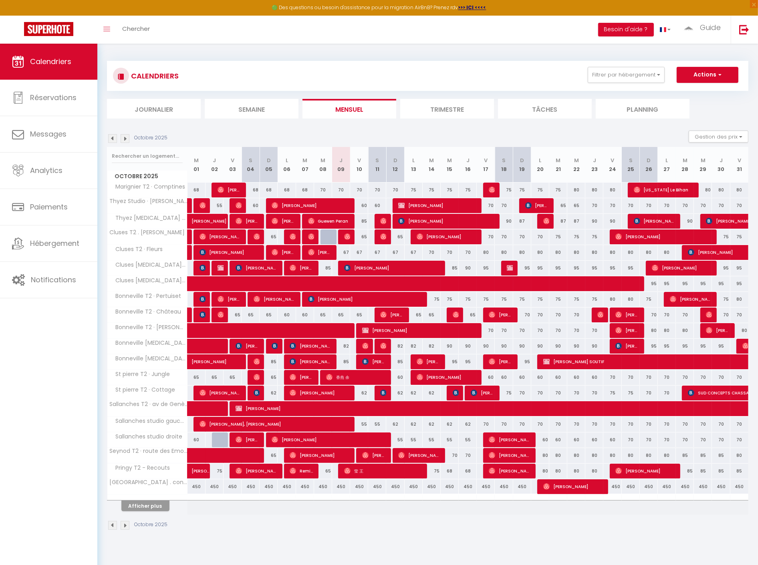
drag, startPoint x: 379, startPoint y: 67, endPoint x: 387, endPoint y: 65, distance: 8.2
click at [379, 67] on div "CALENDRIERS Filtrer par hébergement Team Guadeloupe Villa Sainte-Anne · 3 Chamb…" at bounding box center [427, 76] width 629 height 18
click at [383, 324] on span "Diane Saleix" at bounding box center [419, 330] width 114 height 15
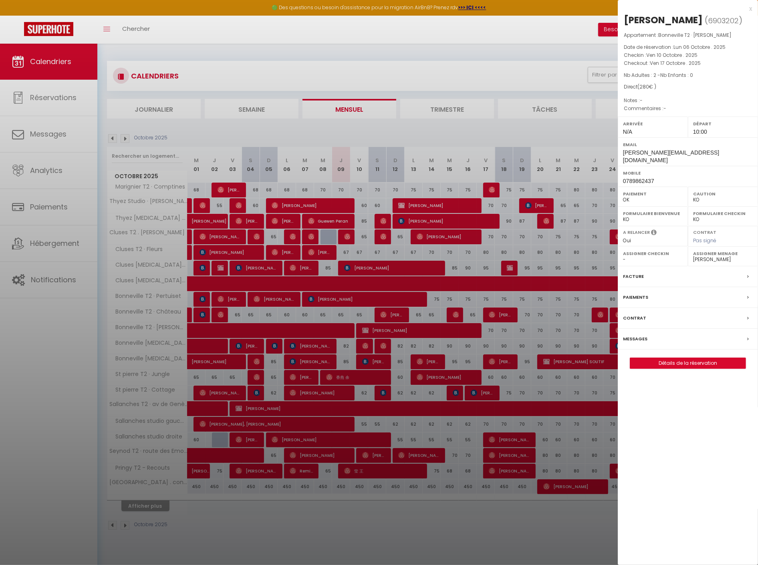
click at [634, 272] on label "Facture" at bounding box center [633, 276] width 21 height 8
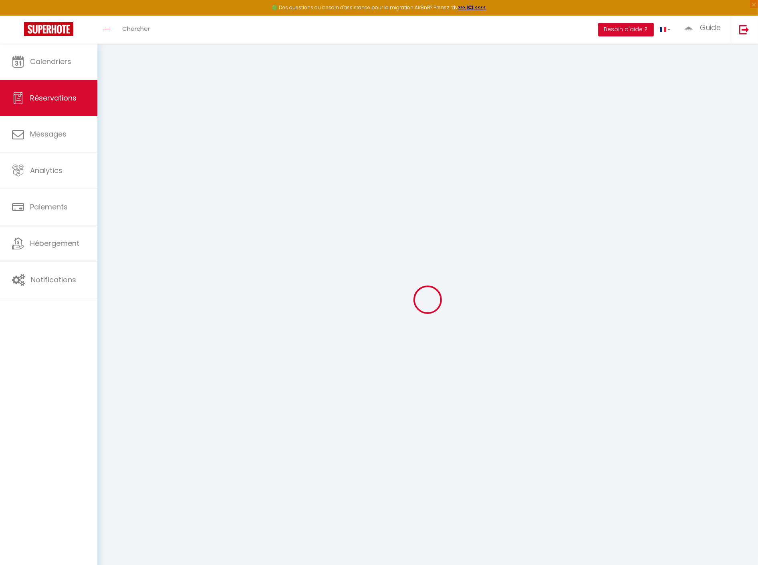
click at [379, 57] on div at bounding box center [427, 299] width 641 height 493
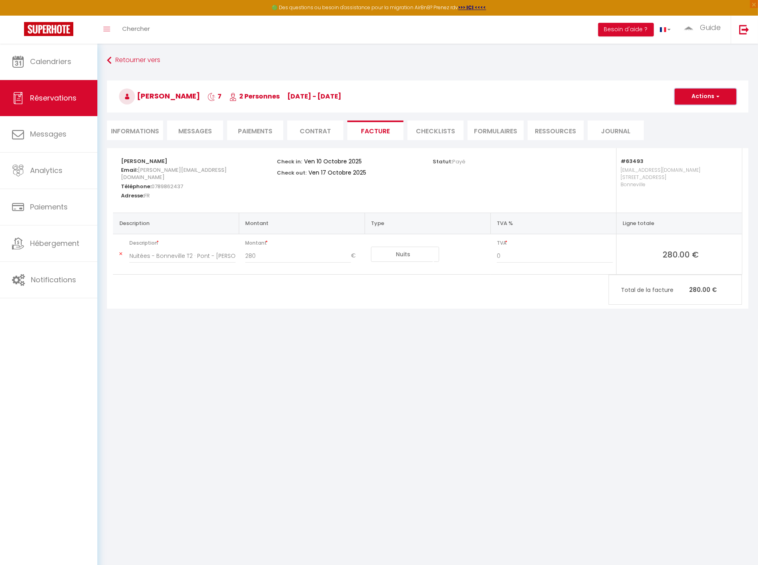
click at [712, 90] on button "Actions" at bounding box center [706, 97] width 62 height 16
click at [700, 125] on link "Aperçu et éditer" at bounding box center [699, 124] width 67 height 10
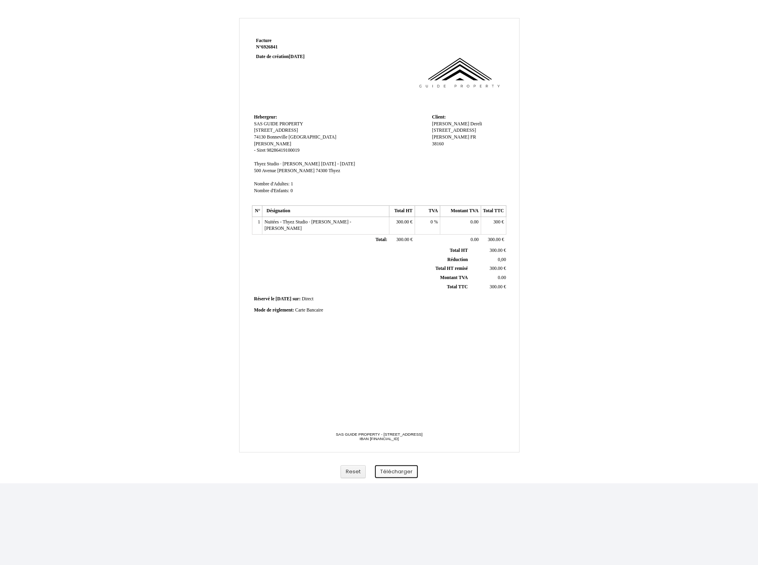
click at [394, 469] on button "Télécharger" at bounding box center [396, 471] width 43 height 13
drag, startPoint x: 711, startPoint y: 118, endPoint x: 719, endPoint y: 117, distance: 8.5
click at [715, 117] on div "Facture Facture N° 6926841 6926841 Date de création [DATE] [GEOGRAPHIC_DATA]: H…" at bounding box center [379, 246] width 758 height 473
click at [629, 107] on div "Facture Facture N° 6926841 6926841 Date de création [DATE] [GEOGRAPHIC_DATA]: H…" at bounding box center [379, 246] width 758 height 473
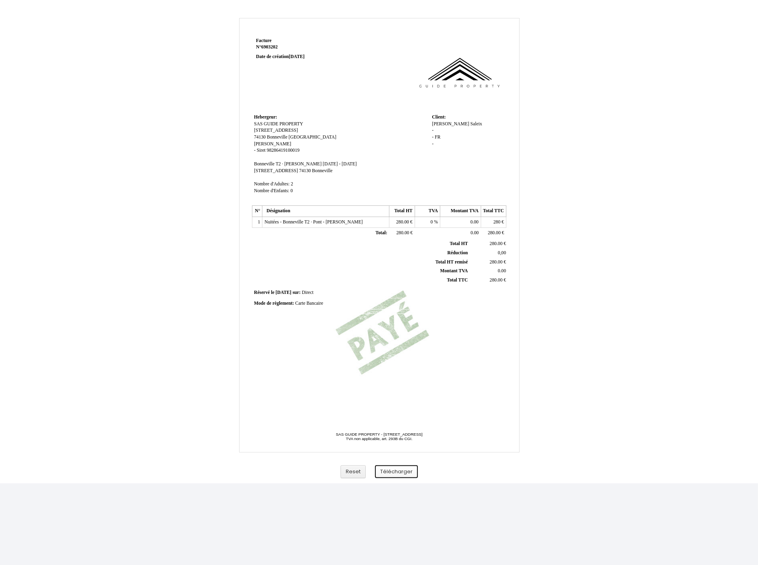
click at [404, 470] on button "Télécharger" at bounding box center [396, 471] width 43 height 13
